Goal: Task Accomplishment & Management: Complete application form

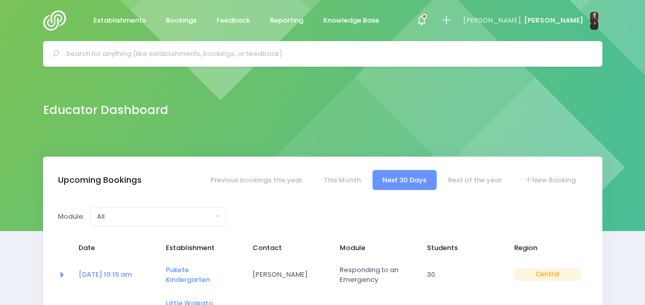
select select "5"
click at [170, 55] on input "text" at bounding box center [326, 53] width 521 height 15
click at [452, 18] on icon at bounding box center [446, 20] width 12 height 12
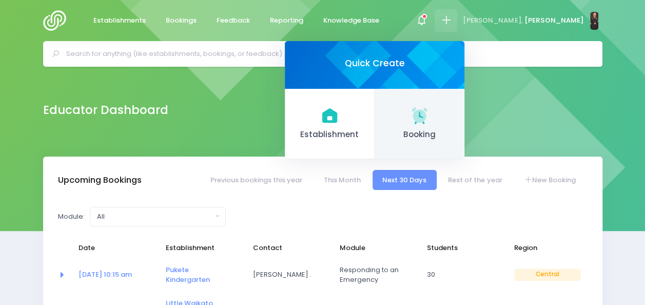
click at [427, 119] on icon at bounding box center [418, 114] width 15 height 15
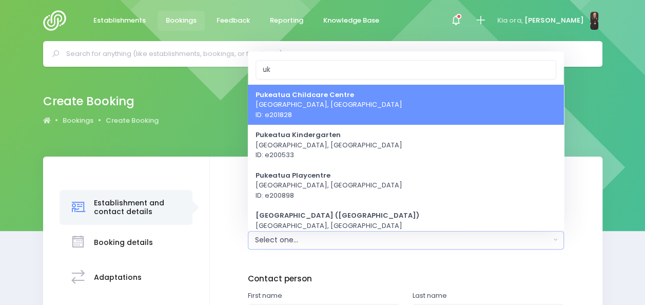
type input "u"
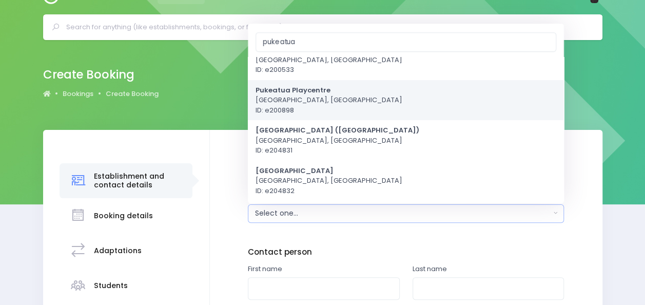
scroll to position [35, 0]
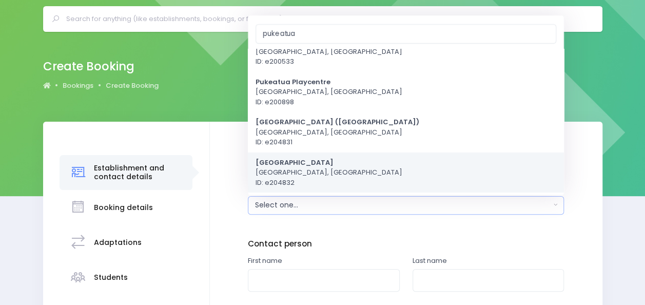
type input "pukeatua"
click at [294, 164] on strong "[GEOGRAPHIC_DATA]" at bounding box center [294, 162] width 78 height 10
select select "204832"
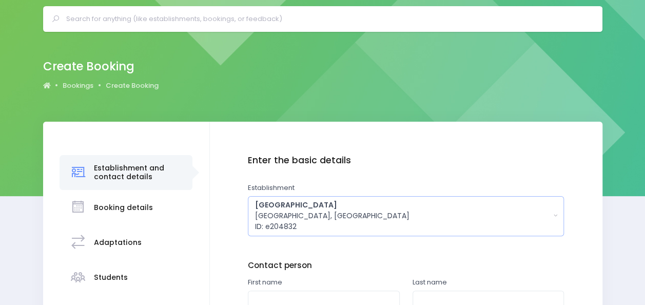
scroll to position [209, 0]
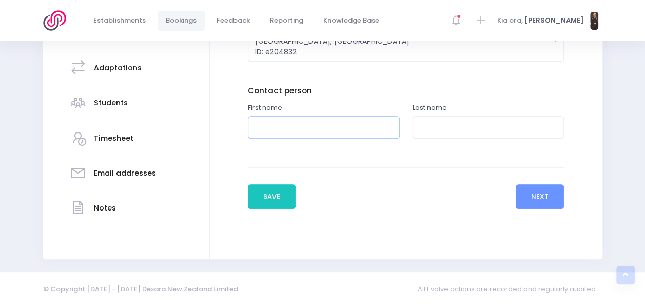
click at [288, 130] on input "text" at bounding box center [324, 127] width 152 height 23
type input "Gaby"
click at [445, 123] on input "text" at bounding box center [488, 127] width 152 height 23
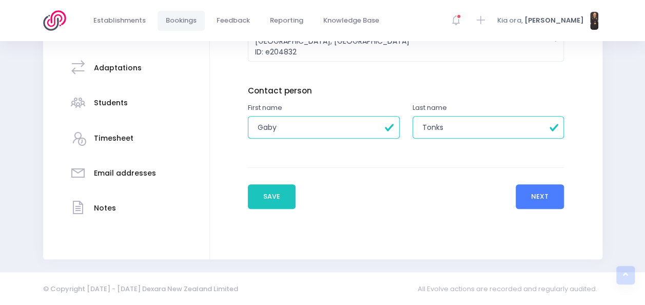
type input "Tonks"
click at [528, 194] on button "Next" at bounding box center [539, 196] width 49 height 25
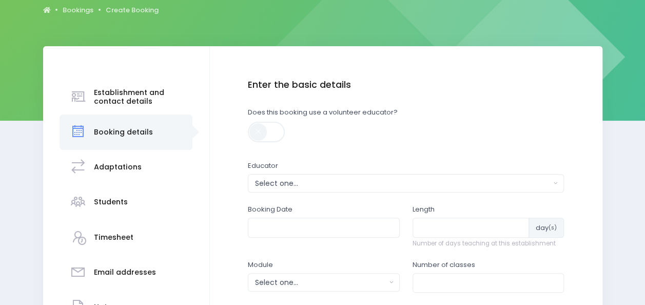
scroll to position [111, 0]
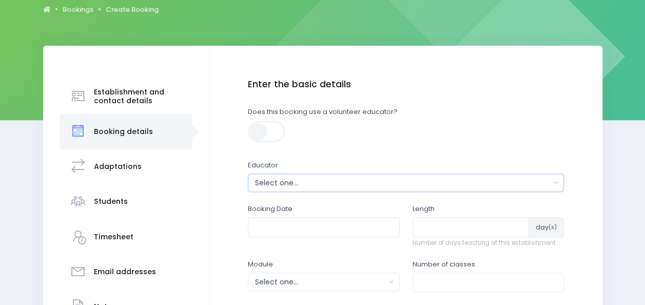
click at [418, 184] on div "Select one..." at bounding box center [402, 182] width 295 height 11
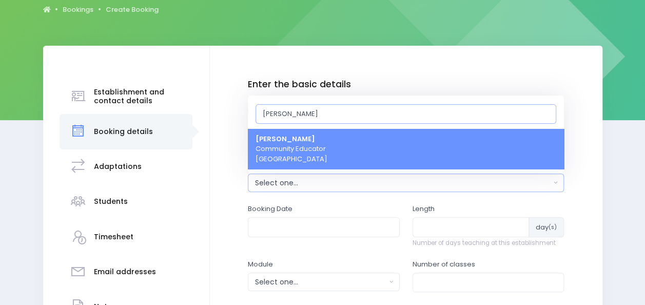
type input "Nickie"
click at [429, 151] on link "Nickie-Leigh Heta Community Educator Central Region" at bounding box center [406, 149] width 316 height 41
select select "395566"
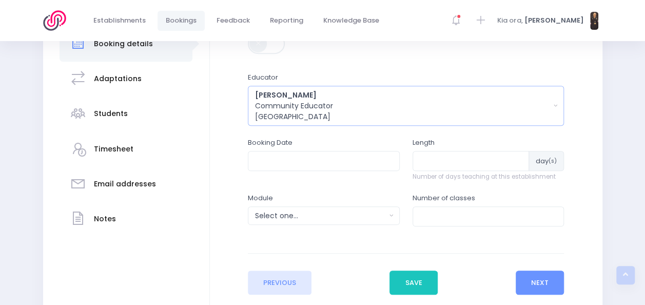
scroll to position [199, 0]
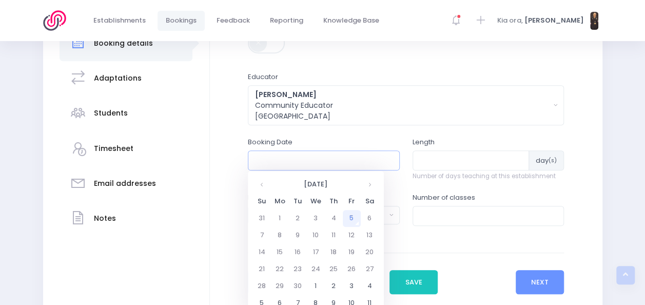
click at [340, 166] on input "text" at bounding box center [324, 159] width 152 height 19
click at [371, 185] on th at bounding box center [369, 184] width 18 height 17
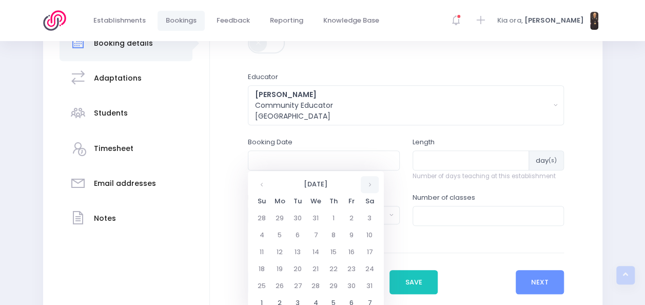
click at [371, 185] on th at bounding box center [369, 184] width 18 height 17
click at [366, 183] on th at bounding box center [369, 184] width 18 height 17
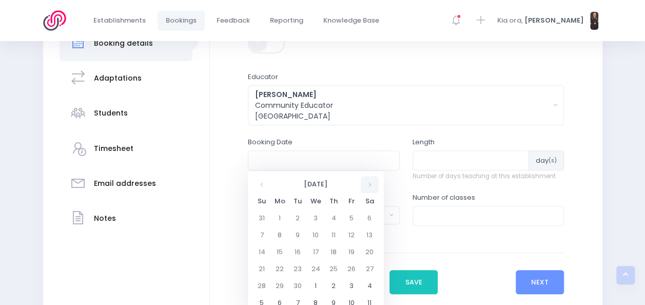
click at [366, 183] on th at bounding box center [369, 184] width 18 height 17
click at [263, 185] on th at bounding box center [262, 184] width 18 height 17
click at [299, 235] on td "9" at bounding box center [298, 235] width 18 height 17
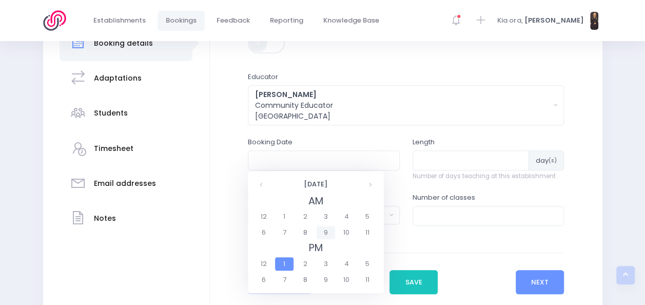
click at [326, 233] on span "9" at bounding box center [325, 232] width 18 height 13
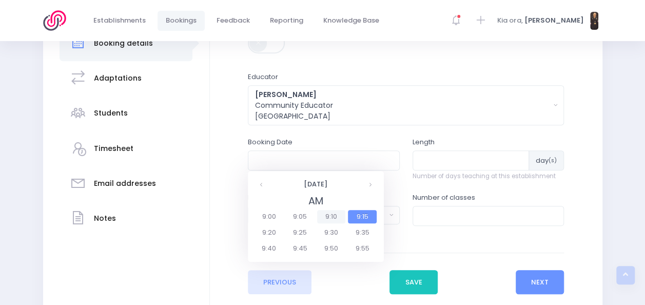
click at [332, 217] on span "9:10" at bounding box center [331, 216] width 29 height 13
type input "09/06/2026 09:10 AM"
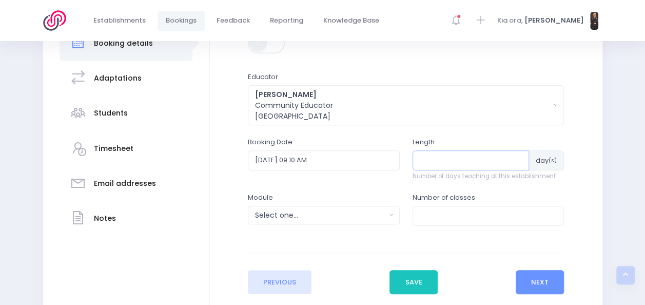
click at [435, 161] on input "number" at bounding box center [470, 159] width 117 height 19
type input "1"
click at [330, 215] on div "Select one..." at bounding box center [320, 215] width 131 height 11
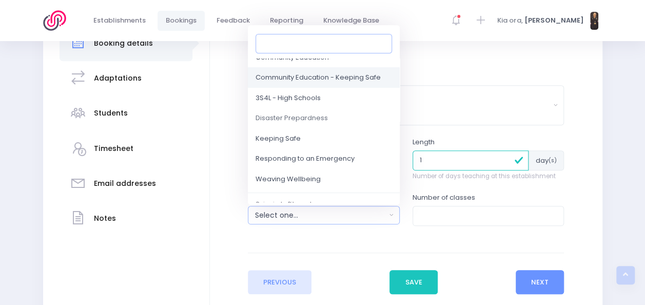
scroll to position [91, 0]
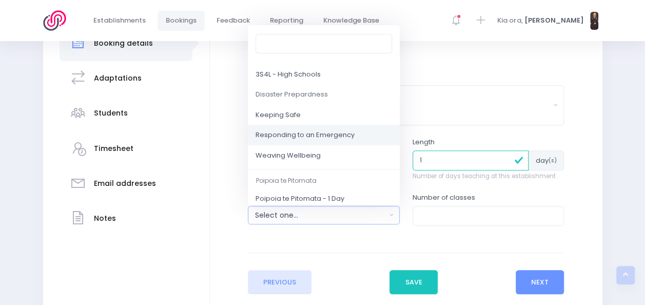
click at [319, 135] on span "Responding to an Emergency" at bounding box center [304, 135] width 99 height 10
select select "Responding to an Emergency"
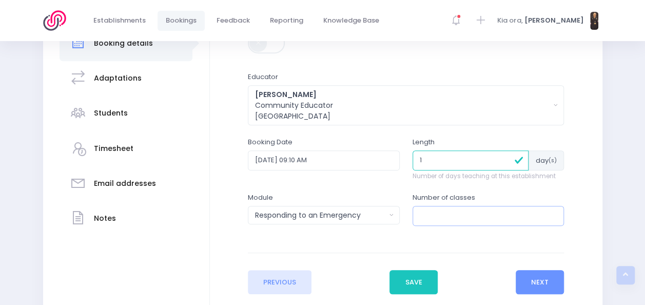
click at [436, 208] on input "number" at bounding box center [488, 215] width 152 height 19
type input "4"
click at [548, 282] on button "Next" at bounding box center [539, 282] width 49 height 25
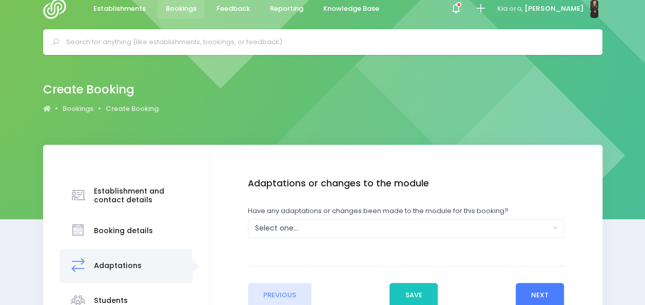
scroll to position [0, 0]
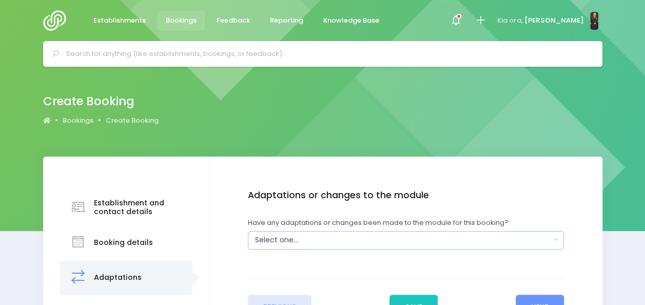
click at [419, 241] on div "Select one..." at bounding box center [402, 239] width 295 height 11
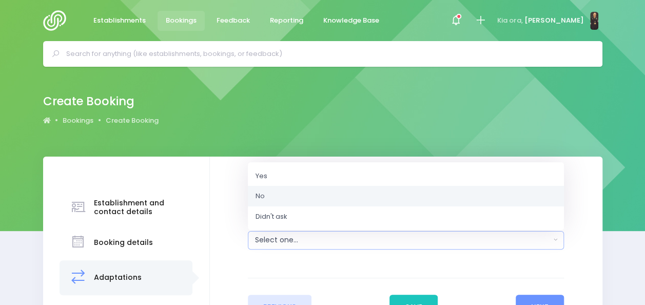
click at [355, 193] on link "No" at bounding box center [406, 196] width 316 height 21
select select "No"
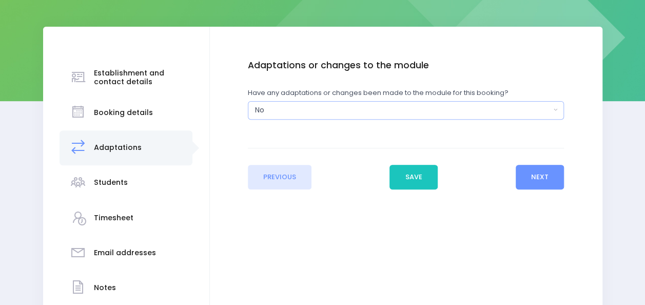
scroll to position [130, 0]
click at [526, 179] on button "Next" at bounding box center [539, 176] width 49 height 25
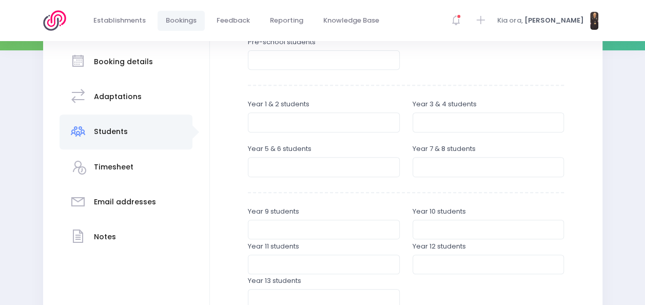
scroll to position [181, 0]
click at [455, 168] on input "number" at bounding box center [488, 165] width 152 height 19
type input "1"
type input "20"
click at [333, 169] on input "number" at bounding box center [324, 165] width 152 height 19
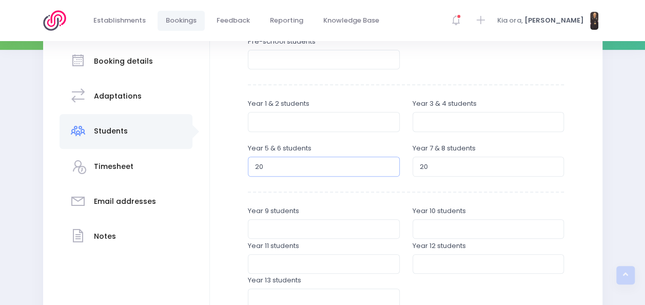
type input "20"
click at [431, 122] on input "number" at bounding box center [488, 121] width 152 height 19
type input "25"
click at [302, 123] on input "number" at bounding box center [324, 121] width 152 height 19
type input "18"
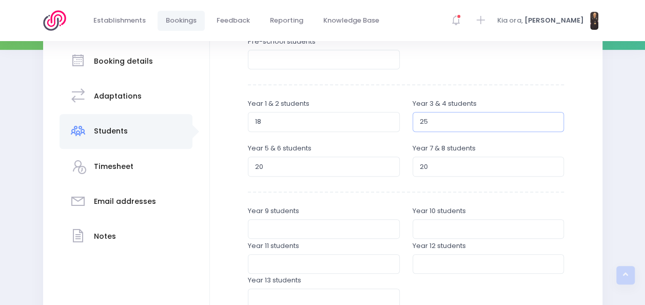
click at [430, 121] on input "25" at bounding box center [488, 121] width 152 height 19
type input "20"
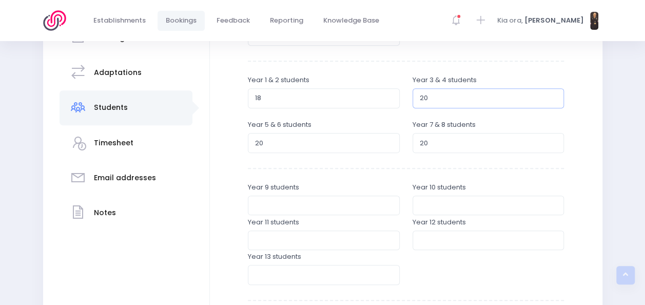
scroll to position [204, 0]
click at [437, 143] on input "20" at bounding box center [488, 142] width 152 height 19
click at [288, 140] on input "20" at bounding box center [324, 142] width 152 height 19
type input "25"
click at [431, 97] on input "20" at bounding box center [488, 98] width 152 height 19
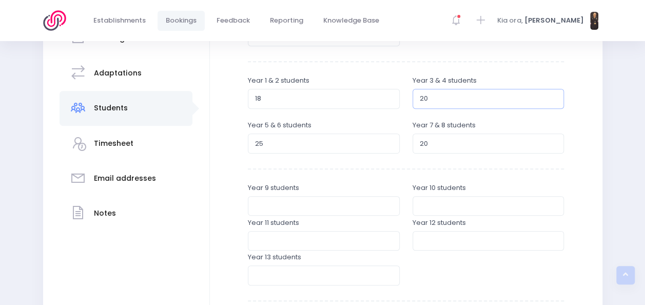
type input "2"
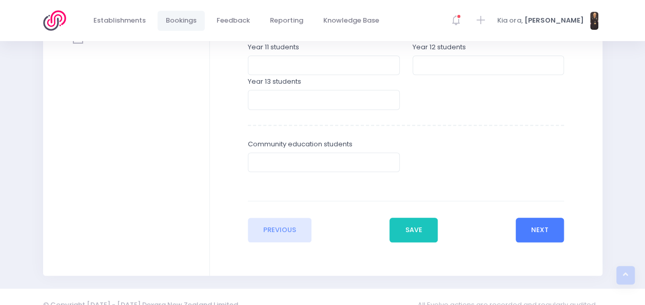
type input "15"
click at [551, 232] on button "Next" at bounding box center [539, 229] width 49 height 25
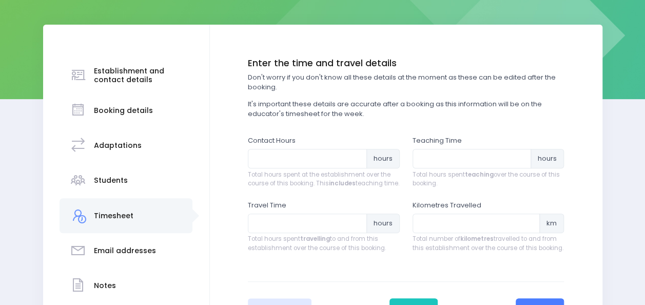
scroll to position [134, 0]
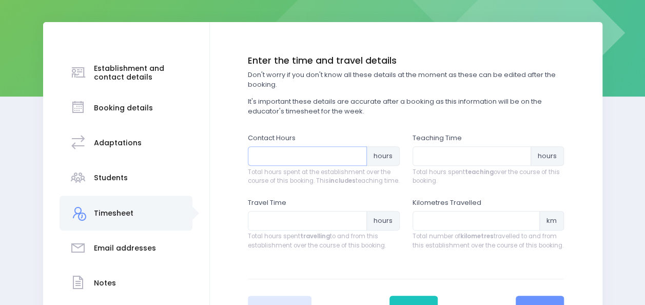
click at [268, 156] on input "number" at bounding box center [307, 155] width 119 height 19
type input "5"
click at [434, 160] on input "number" at bounding box center [471, 155] width 119 height 19
type input "4"
click at [326, 230] on input "number" at bounding box center [307, 220] width 119 height 19
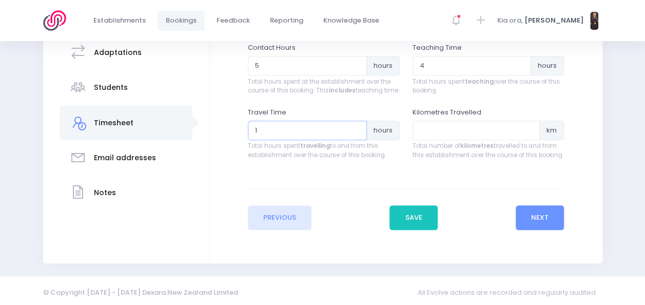
scroll to position [237, 0]
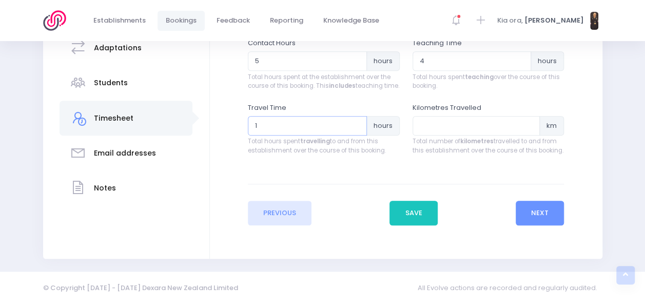
type input "1"
click at [444, 133] on input "number" at bounding box center [476, 125] width 128 height 19
type input "54"
click at [544, 213] on button "Next" at bounding box center [539, 212] width 49 height 25
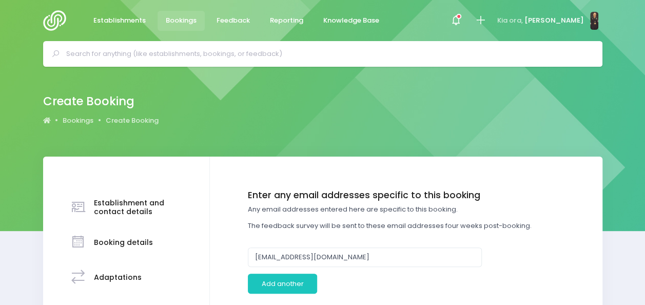
scroll to position [107, 0]
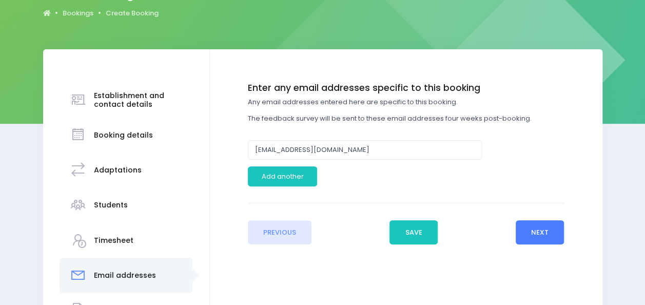
click at [534, 230] on button "Next" at bounding box center [539, 232] width 49 height 25
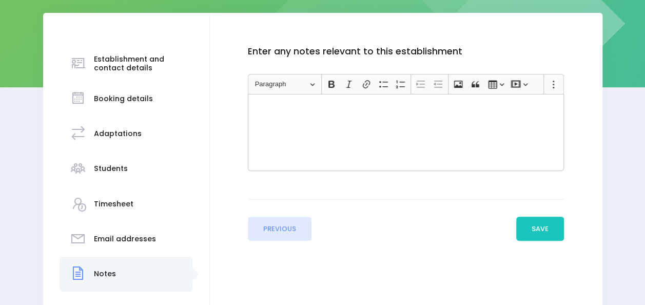
scroll to position [144, 0]
click at [538, 229] on button "Save" at bounding box center [540, 228] width 48 height 25
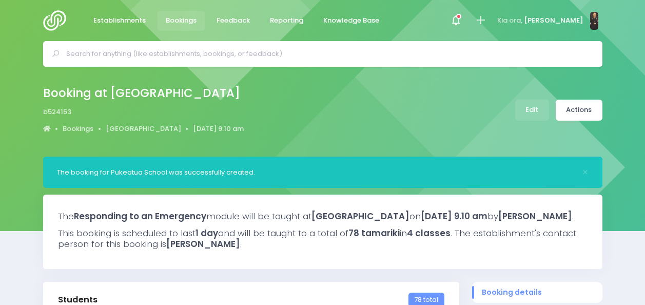
select select "5"
click at [578, 112] on link "Actions" at bounding box center [578, 109] width 47 height 21
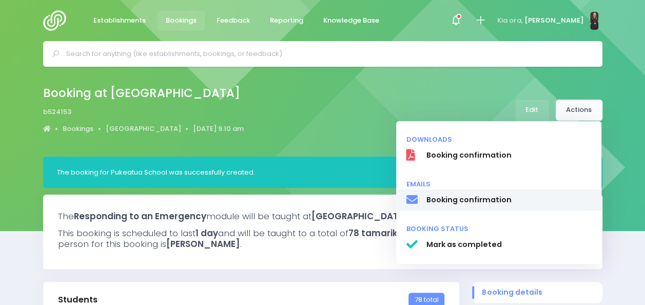
click at [485, 204] on span "Booking confirmation" at bounding box center [508, 199] width 165 height 11
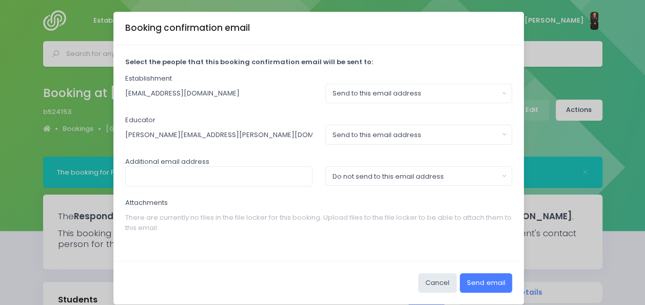
click at [475, 283] on button "Send email" at bounding box center [485, 282] width 52 height 19
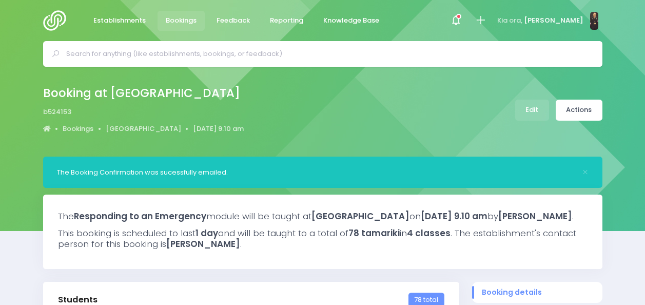
select select "5"
click at [486, 25] on icon at bounding box center [480, 20] width 12 height 12
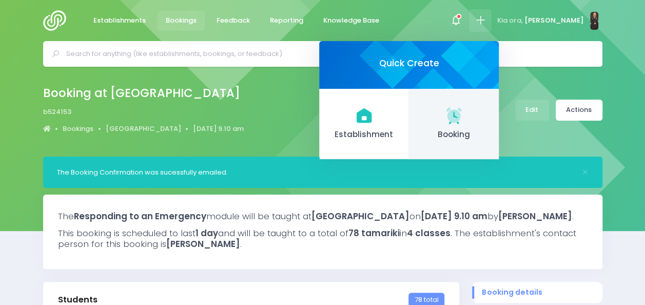
click at [451, 125] on link "Booking" at bounding box center [454, 124] width 90 height 71
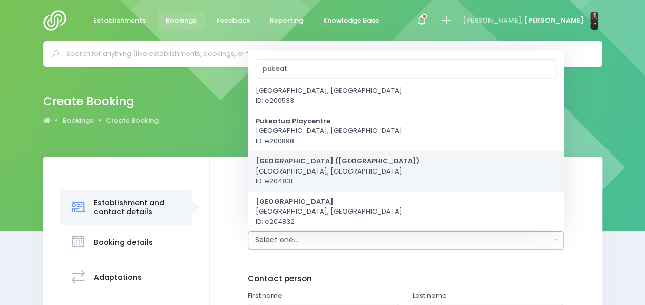
scroll to position [57, 0]
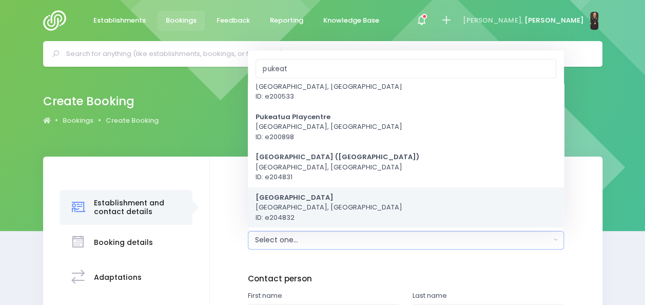
type input "pukeat"
click at [312, 199] on strong "[GEOGRAPHIC_DATA]" at bounding box center [294, 197] width 78 height 10
select select "204832"
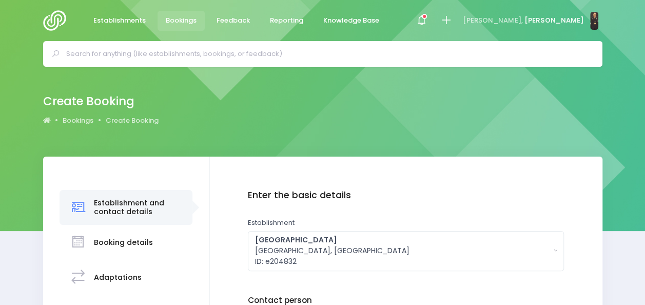
drag, startPoint x: 312, startPoint y: 199, endPoint x: 349, endPoint y: 132, distance: 76.6
click at [349, 132] on div "Create Booking Bookings Create Booking Booking details Notes" at bounding box center [322, 274] width 645 height 414
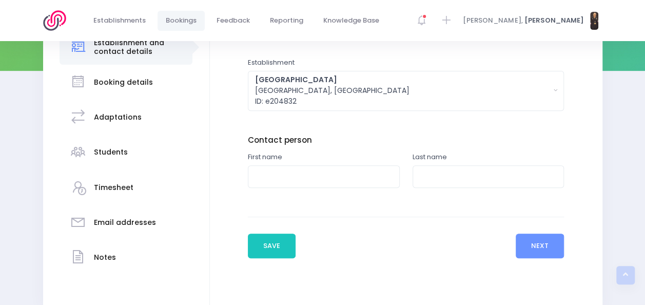
scroll to position [160, 0]
click at [266, 179] on input "text" at bounding box center [324, 176] width 152 height 23
type input "Gaby"
type input "Tonks"
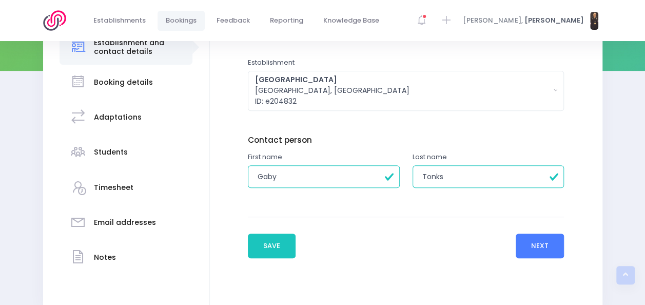
click at [537, 242] on button "Next" at bounding box center [539, 245] width 49 height 25
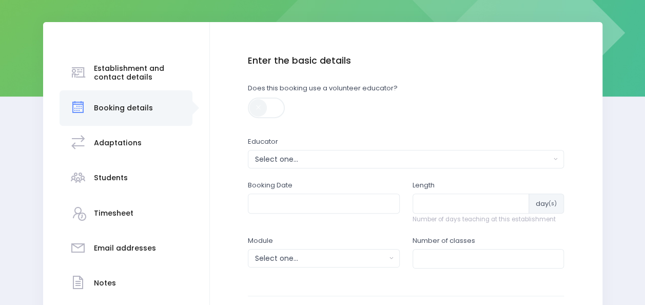
scroll to position [135, 0]
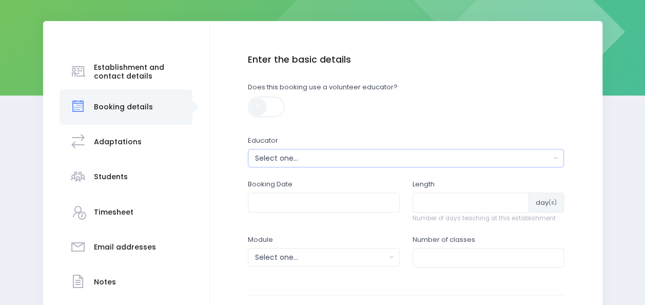
click at [349, 152] on button "Select one..." at bounding box center [406, 158] width 316 height 18
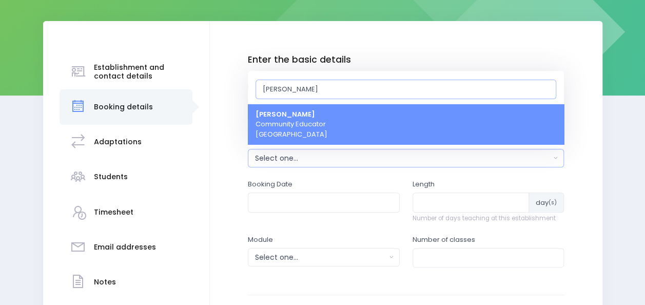
type input "nick"
click at [340, 124] on link "Nickie-Leigh Heta Community Educator Central Region" at bounding box center [406, 124] width 316 height 41
select select "395566"
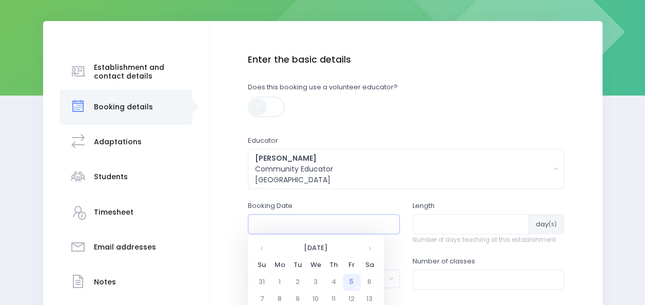
click at [295, 225] on input "text" at bounding box center [324, 223] width 152 height 19
click at [371, 248] on th at bounding box center [369, 247] width 18 height 17
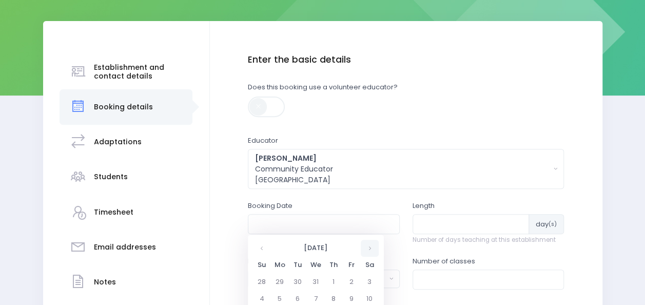
click at [371, 248] on th at bounding box center [369, 247] width 18 height 17
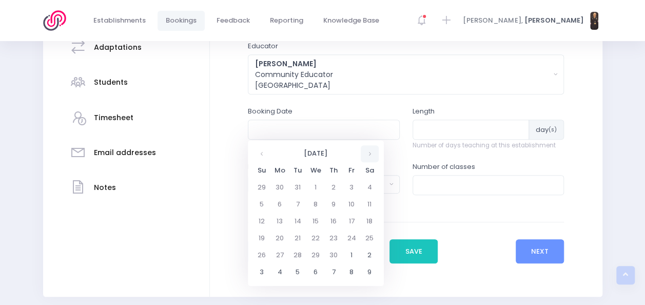
scroll to position [236, 0]
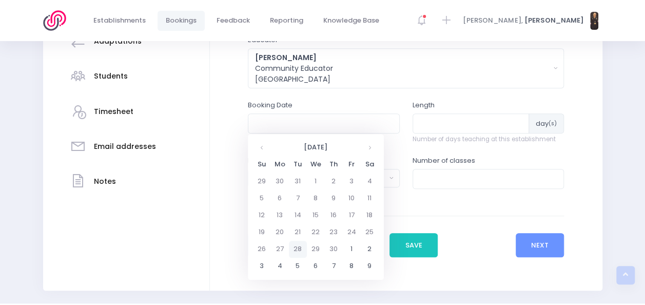
click at [295, 249] on td "28" at bounding box center [298, 248] width 18 height 17
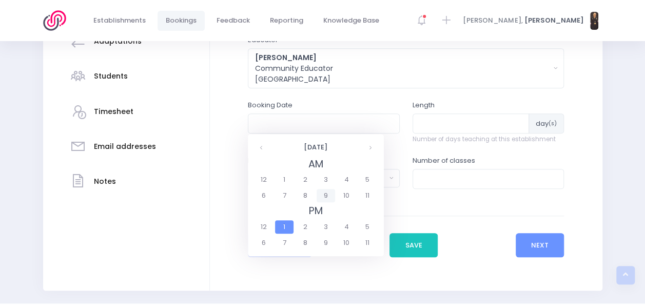
click at [324, 194] on span "9" at bounding box center [325, 195] width 18 height 13
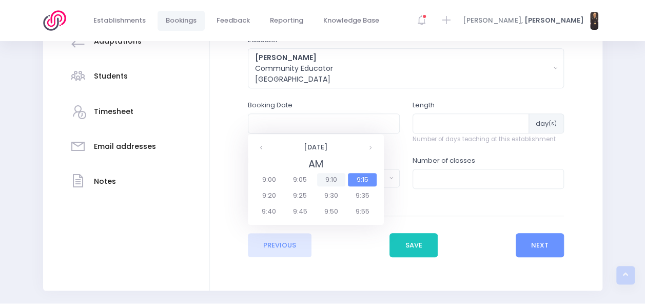
click at [332, 182] on span "9:10" at bounding box center [331, 179] width 29 height 13
type input "28/04/2026 09:10 AM"
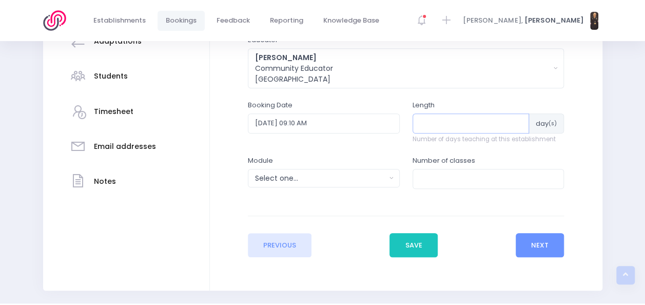
click at [449, 119] on input "number" at bounding box center [470, 122] width 117 height 19
type input "6"
click at [339, 180] on div "Select one..." at bounding box center [320, 178] width 131 height 11
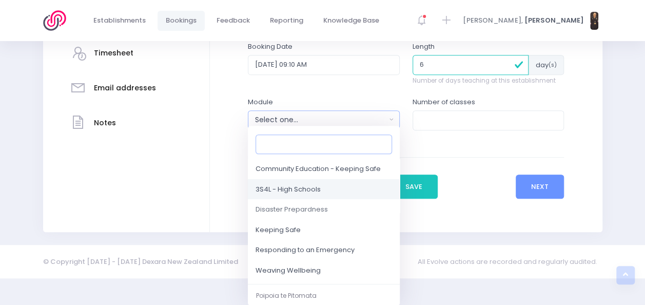
scroll to position [102, 0]
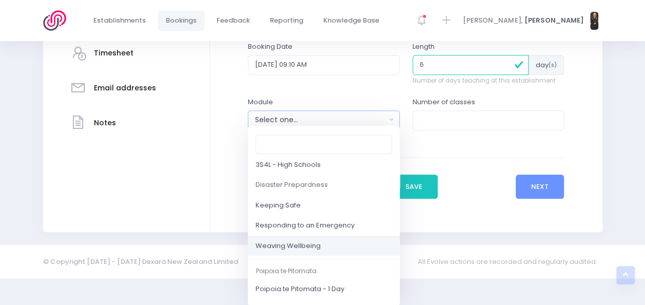
click at [306, 240] on span "Weaving Wellbeing" at bounding box center [287, 245] width 65 height 10
select select "Weaving Wellbeing"
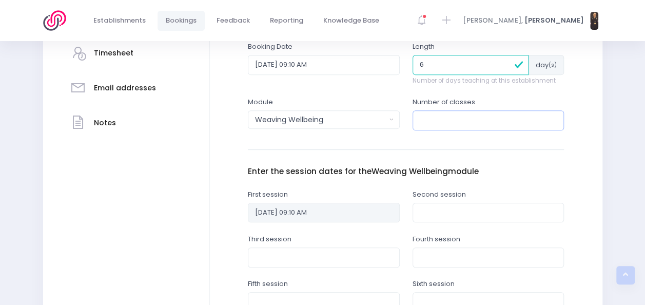
click at [441, 122] on input "number" at bounding box center [488, 119] width 152 height 19
type input "2"
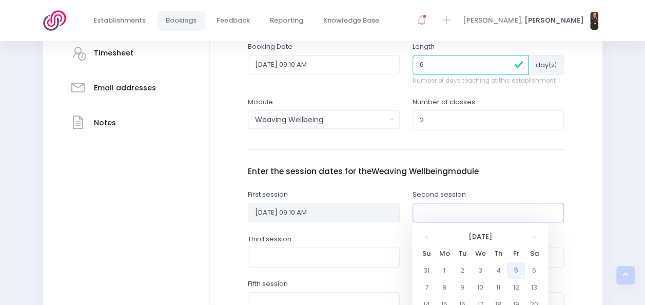
click at [432, 211] on input "text" at bounding box center [488, 212] width 152 height 19
click at [531, 233] on th at bounding box center [534, 236] width 18 height 17
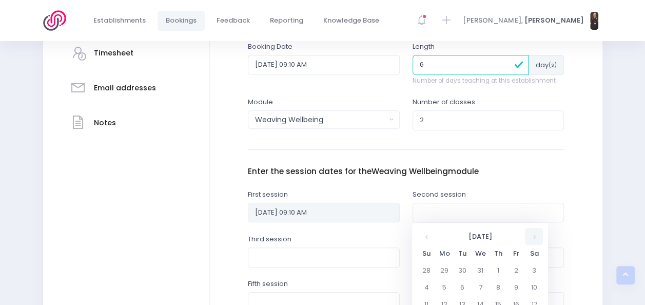
click at [531, 233] on th at bounding box center [534, 236] width 18 height 17
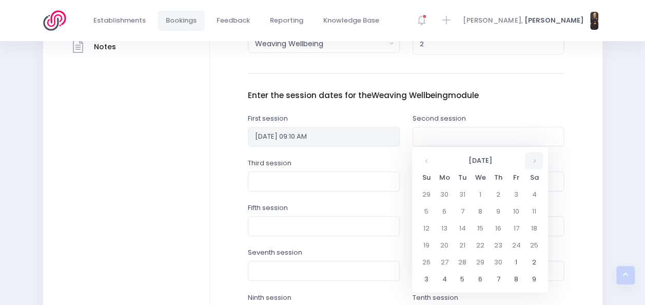
scroll to position [371, 0]
click at [463, 274] on td "5" at bounding box center [462, 277] width 18 height 17
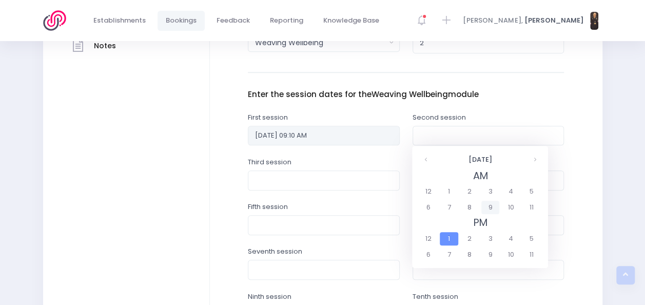
click at [486, 209] on span "9" at bounding box center [490, 206] width 18 height 13
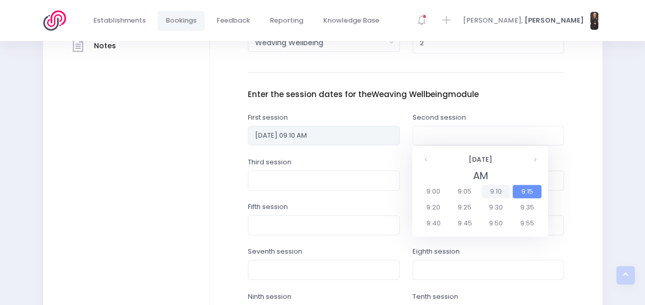
click at [493, 195] on span "9:10" at bounding box center [495, 191] width 29 height 13
type input "05/05/2026 09:10 AM"
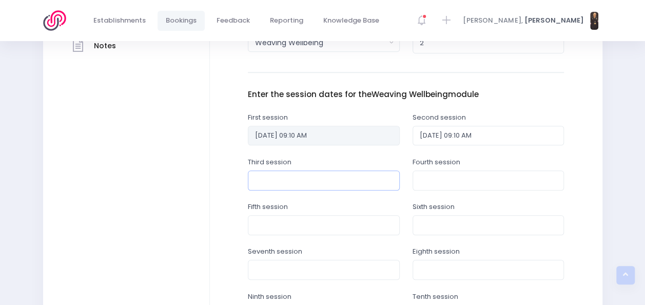
click at [337, 178] on input "text" at bounding box center [324, 179] width 152 height 19
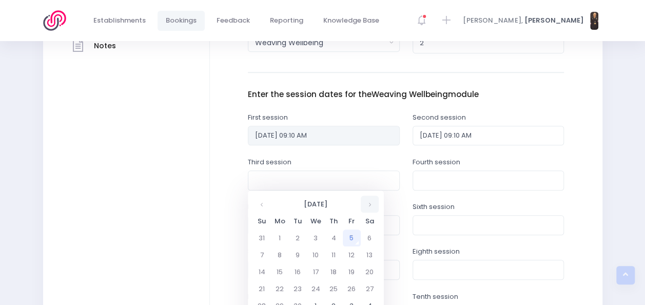
click at [368, 203] on th at bounding box center [369, 203] width 18 height 17
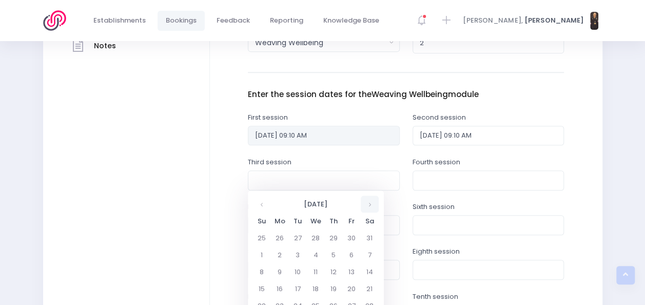
click at [368, 203] on th at bounding box center [369, 203] width 18 height 17
click at [297, 267] on td "12" at bounding box center [298, 271] width 18 height 17
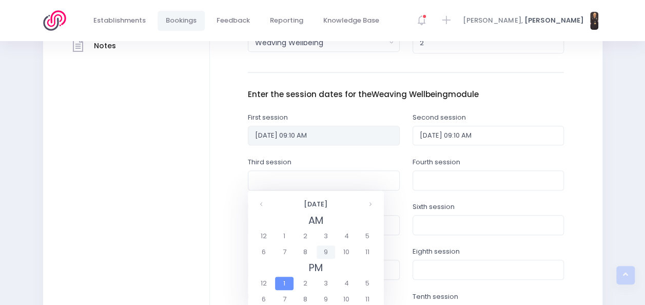
click at [324, 251] on span "9" at bounding box center [325, 251] width 18 height 13
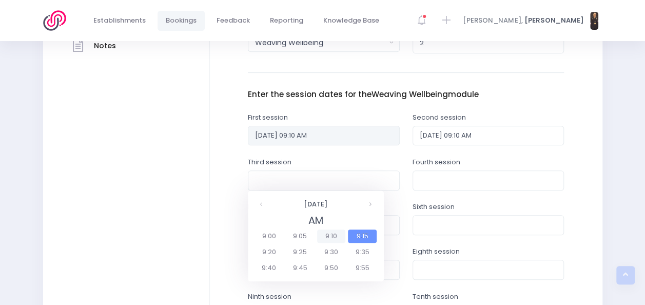
click at [337, 235] on span "9:10" at bounding box center [331, 235] width 29 height 13
type input "12/05/2026 09:10 AM"
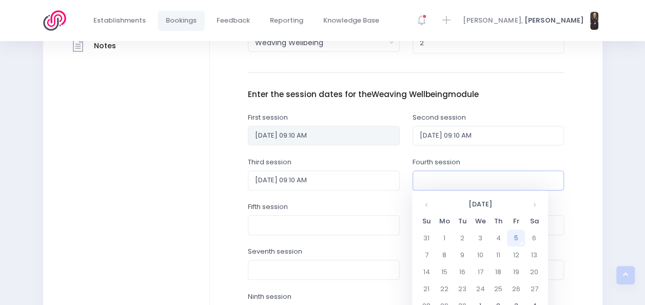
click at [432, 187] on input "text" at bounding box center [488, 179] width 152 height 19
click at [530, 203] on th at bounding box center [534, 203] width 18 height 17
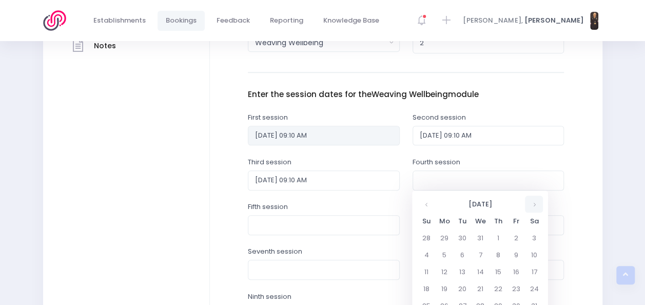
click at [530, 203] on th at bounding box center [534, 203] width 18 height 17
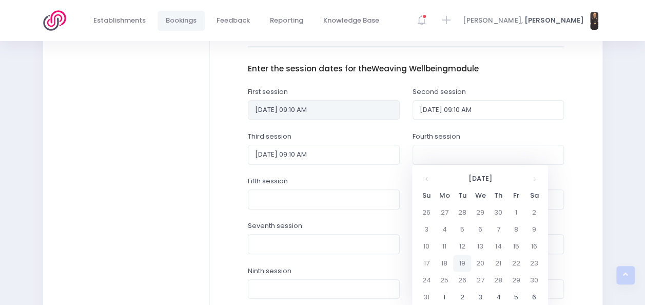
click at [462, 266] on td "19" at bounding box center [462, 262] width 18 height 17
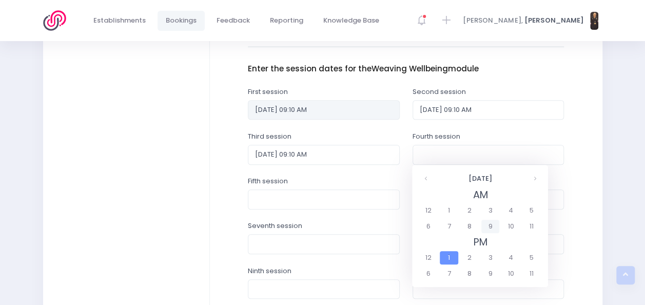
click at [488, 224] on span "9" at bounding box center [490, 225] width 18 height 13
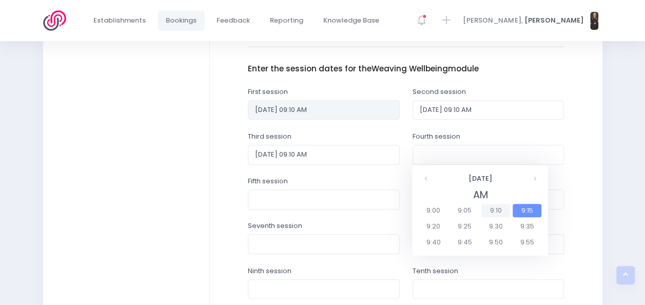
click at [501, 206] on span "9:10" at bounding box center [495, 210] width 29 height 13
type input "19/05/2026 09:10 AM"
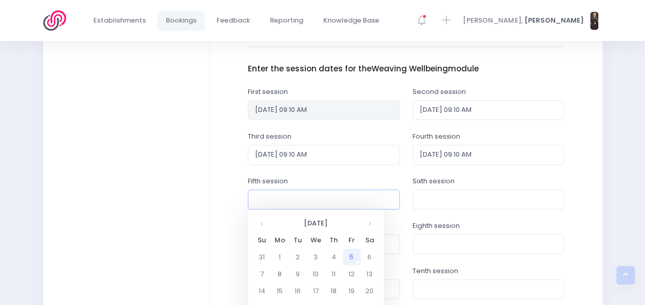
click at [364, 198] on input "text" at bounding box center [324, 198] width 152 height 19
click at [372, 224] on th at bounding box center [369, 222] width 18 height 17
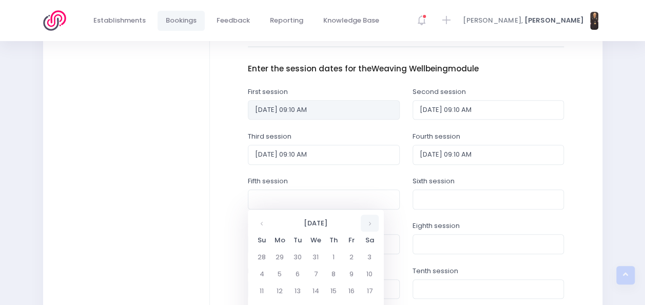
click at [372, 224] on th at bounding box center [369, 222] width 18 height 17
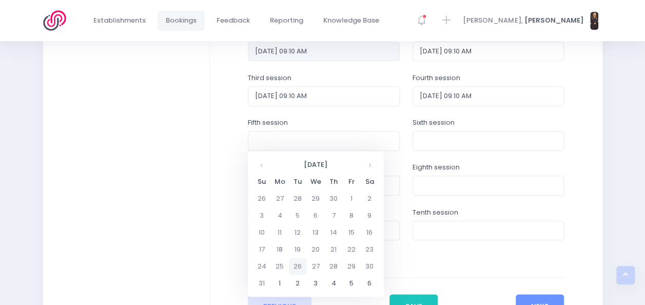
click at [297, 263] on td "26" at bounding box center [298, 265] width 18 height 17
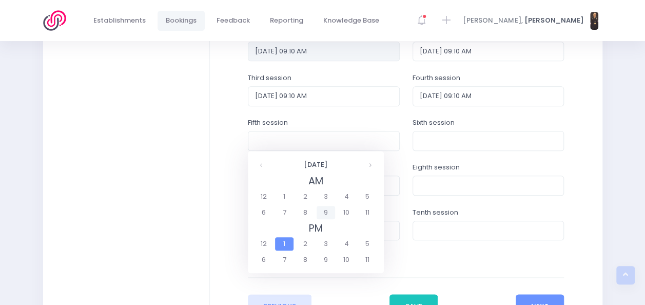
click at [321, 213] on span "9" at bounding box center [325, 212] width 18 height 13
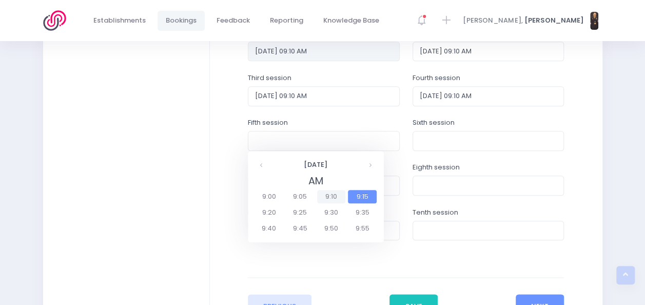
click at [332, 194] on span "9:10" at bounding box center [331, 196] width 29 height 13
type input "26/05/2026 09:10 AM"
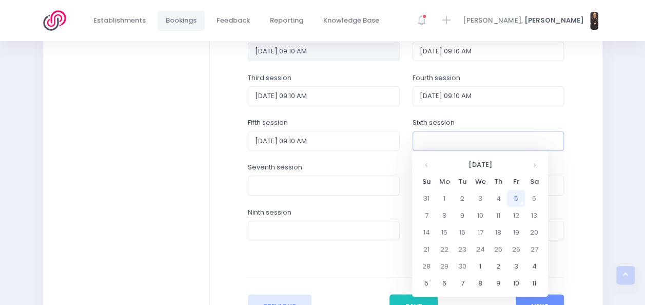
click at [458, 139] on input "text" at bounding box center [488, 140] width 152 height 19
click at [533, 167] on th at bounding box center [534, 164] width 18 height 17
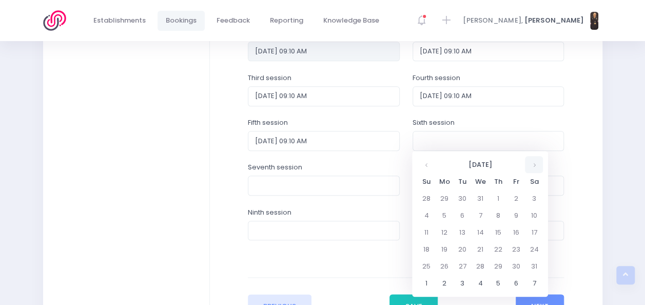
click at [533, 167] on th at bounding box center [534, 164] width 18 height 17
click at [460, 282] on td "2" at bounding box center [462, 282] width 18 height 17
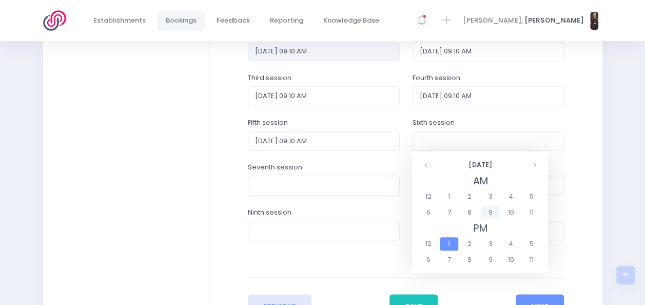
click at [487, 216] on span "9" at bounding box center [490, 212] width 18 height 13
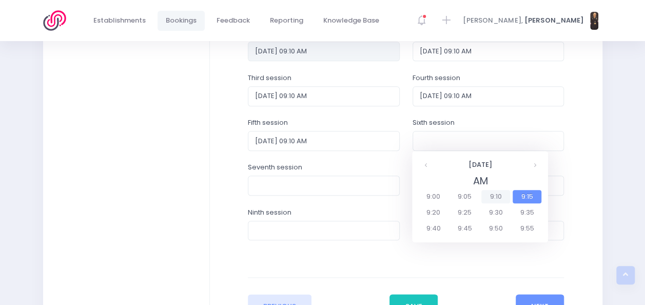
click at [497, 197] on span "9:10" at bounding box center [495, 196] width 29 height 13
type input "02/06/2026 09:10 AM"
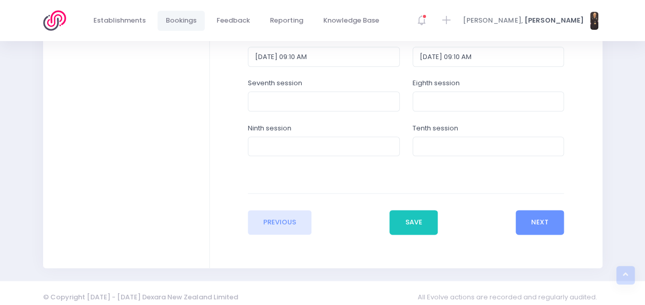
scroll to position [539, 0]
click at [537, 222] on button "Next" at bounding box center [539, 222] width 49 height 25
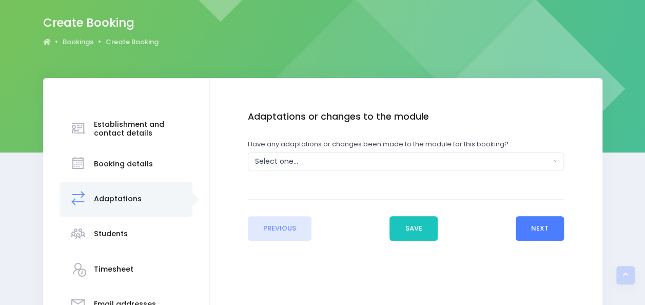
scroll to position [0, 0]
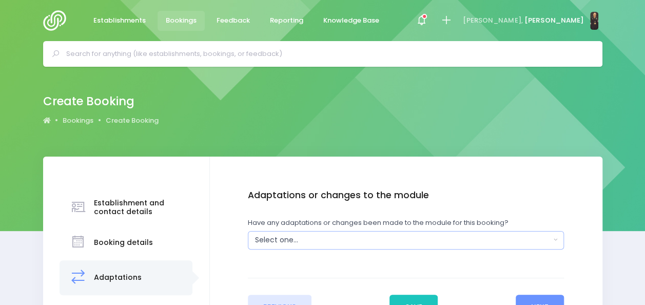
click at [427, 243] on div "Select one..." at bounding box center [402, 239] width 295 height 11
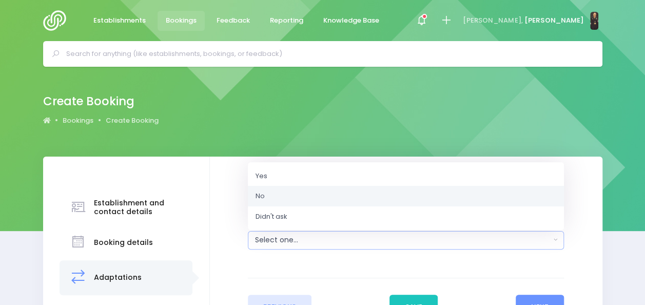
click at [379, 194] on link "No" at bounding box center [406, 196] width 316 height 21
select select "No"
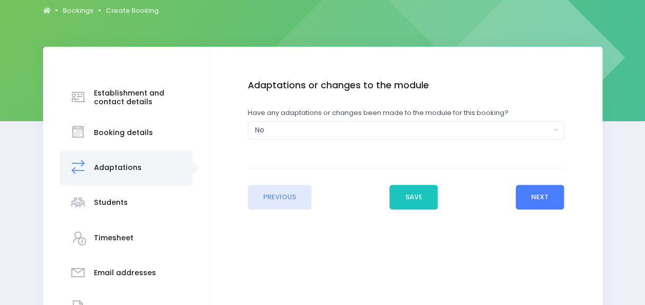
click at [528, 196] on button "Next" at bounding box center [539, 197] width 49 height 25
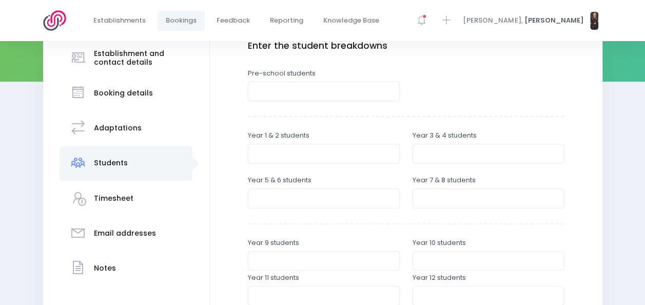
scroll to position [197, 0]
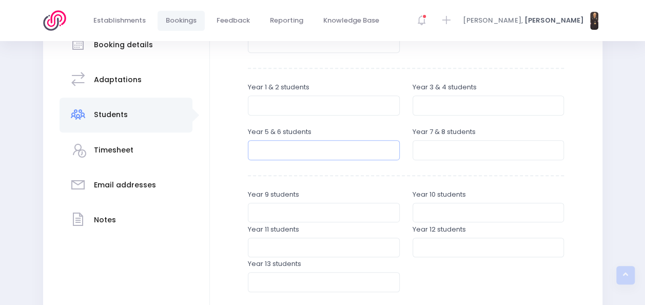
click at [318, 153] on input "number" at bounding box center [324, 149] width 152 height 19
type input "20"
click at [442, 153] on input "number" at bounding box center [488, 149] width 152 height 19
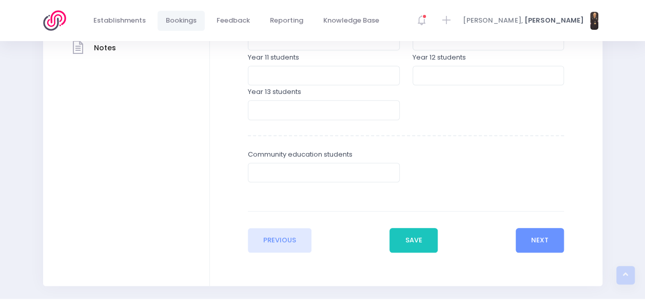
scroll to position [370, 0]
type input "20"
click at [549, 234] on button "Next" at bounding box center [539, 239] width 49 height 25
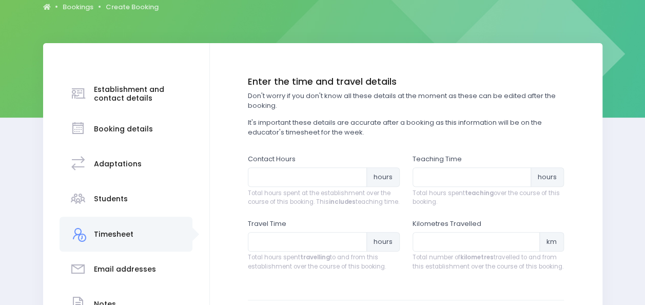
scroll to position [115, 0]
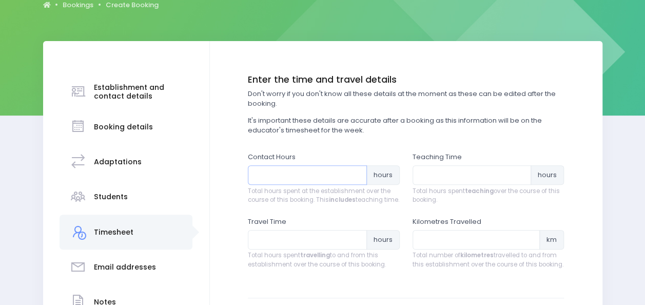
click at [314, 175] on input "number" at bounding box center [307, 174] width 119 height 19
click at [435, 175] on input "number" at bounding box center [471, 174] width 119 height 19
type input "12"
click at [292, 178] on input "number" at bounding box center [307, 174] width 119 height 19
type input "18"
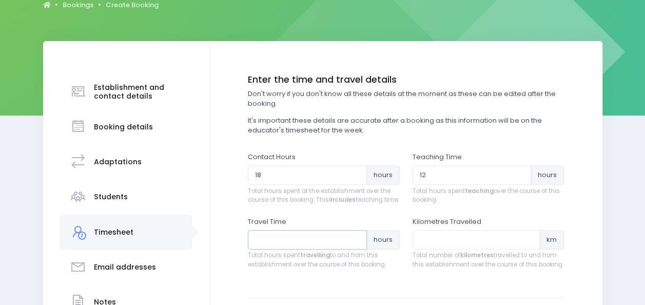
click at [284, 249] on input "number" at bounding box center [307, 239] width 119 height 19
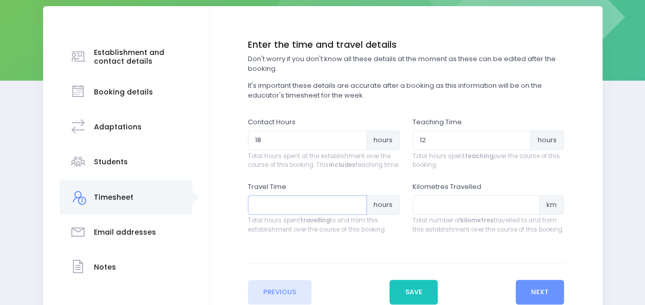
scroll to position [151, 0]
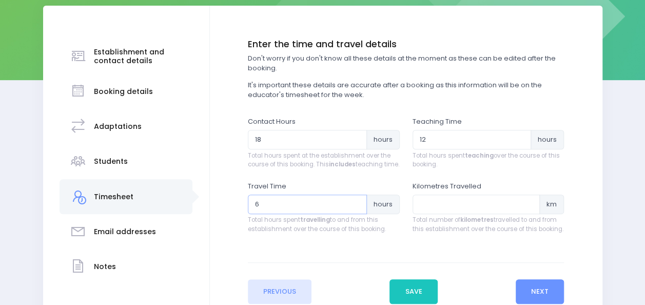
type input "6"
click at [451, 214] on input "number" at bounding box center [476, 203] width 128 height 19
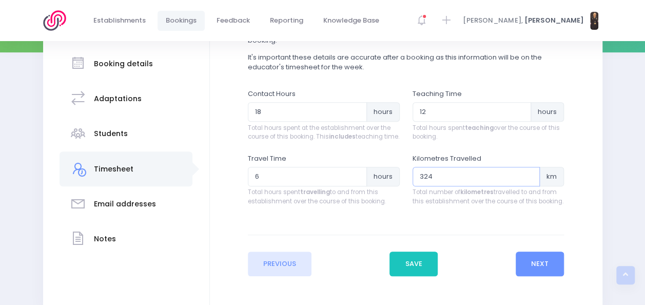
scroll to position [180, 0]
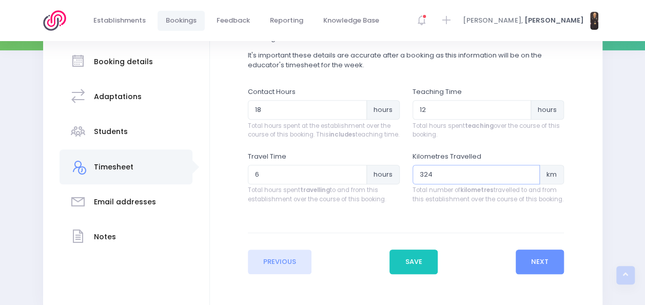
type input "324"
click at [271, 112] on input "18" at bounding box center [307, 109] width 119 height 19
type input "1"
type input "20"
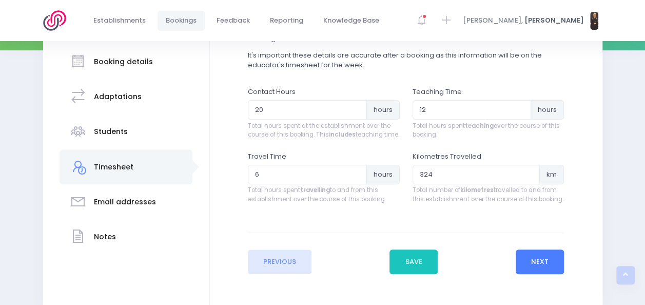
click at [535, 263] on button "Next" at bounding box center [539, 261] width 49 height 25
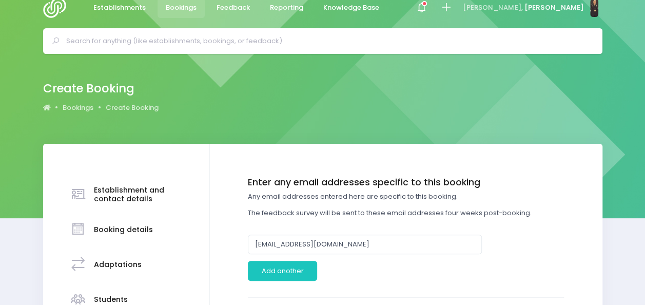
scroll to position [0, 0]
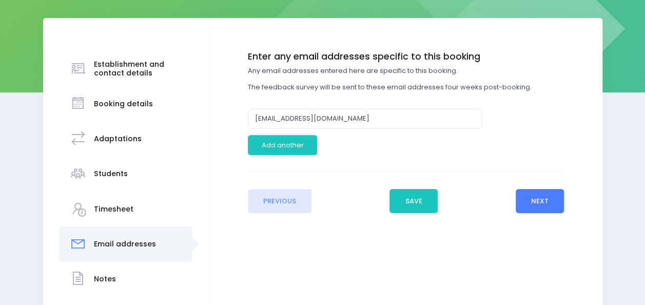
click at [539, 195] on button "Next" at bounding box center [539, 201] width 49 height 25
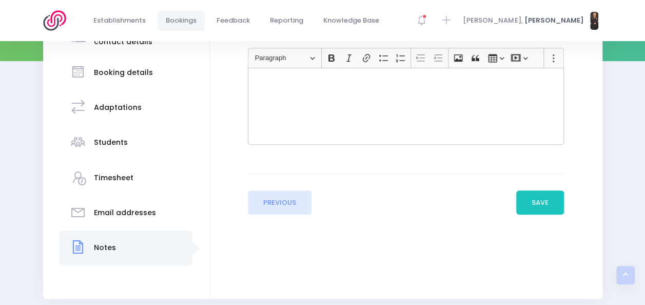
scroll to position [172, 0]
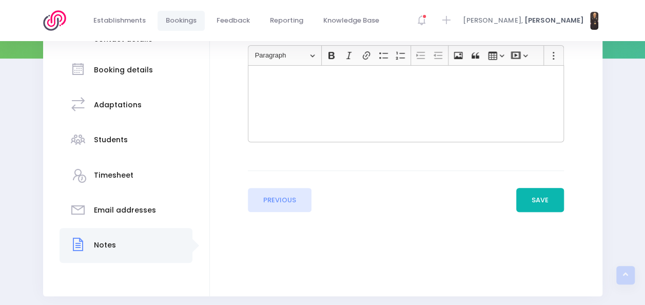
click at [539, 196] on button "Save" at bounding box center [540, 200] width 48 height 25
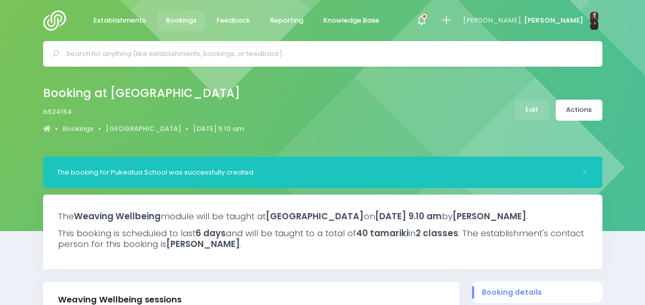
select select "5"
click at [567, 105] on link "Actions" at bounding box center [578, 109] width 47 height 21
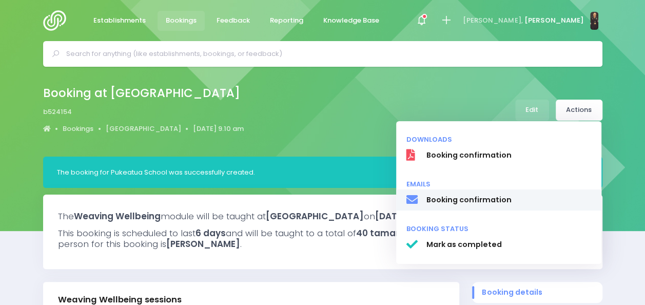
click at [488, 206] on link "Booking confirmation" at bounding box center [498, 200] width 205 height 22
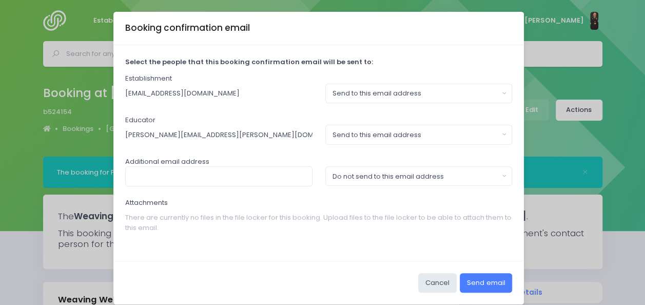
click at [472, 279] on button "Send email" at bounding box center [485, 282] width 52 height 19
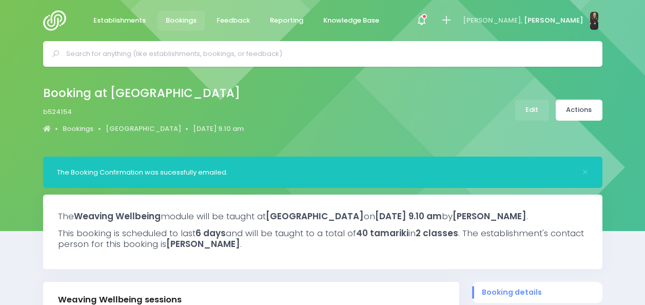
select select "5"
